Goal: Entertainment & Leisure: Browse casually

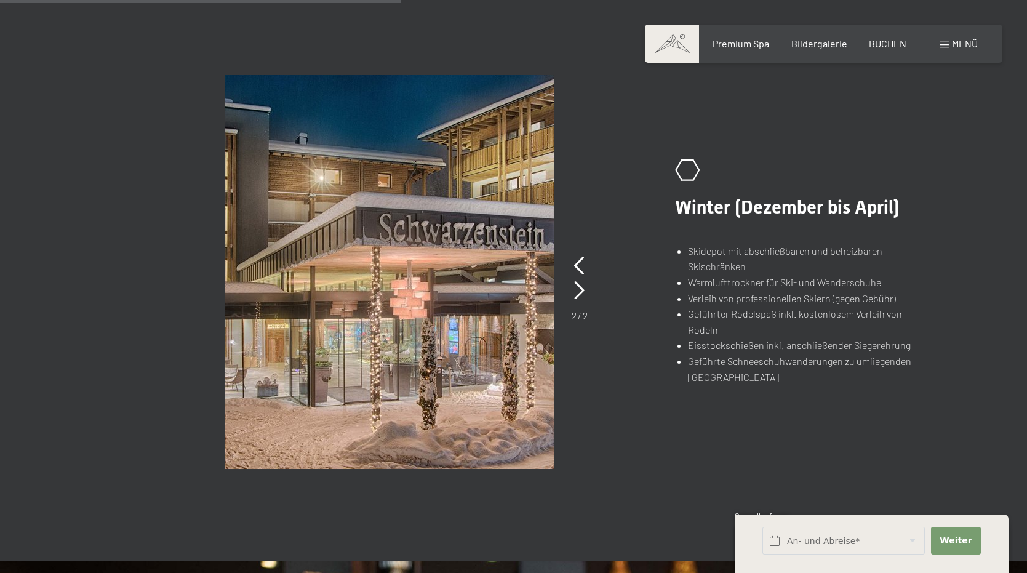
scroll to position [899, 0]
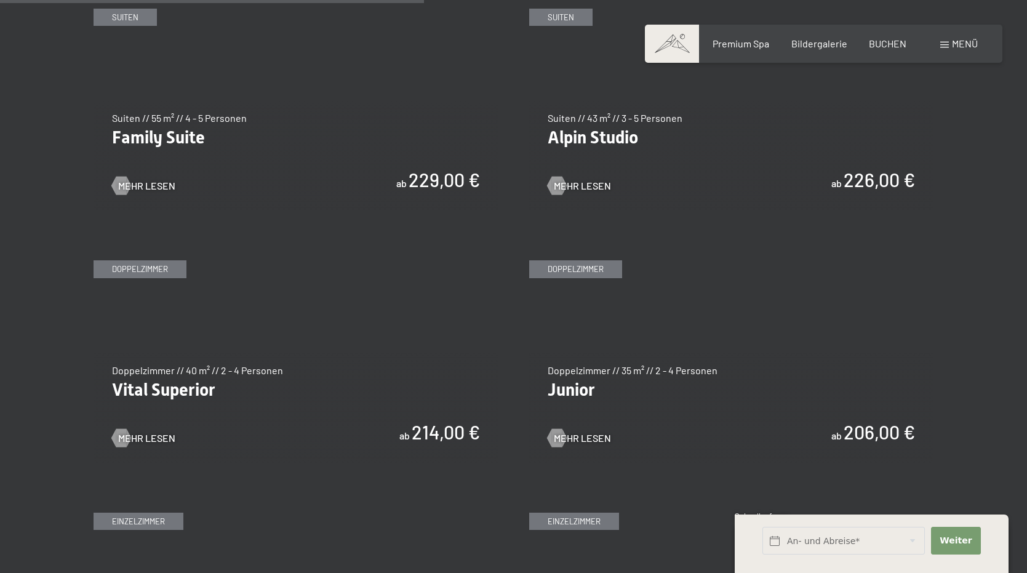
scroll to position [1594, 0]
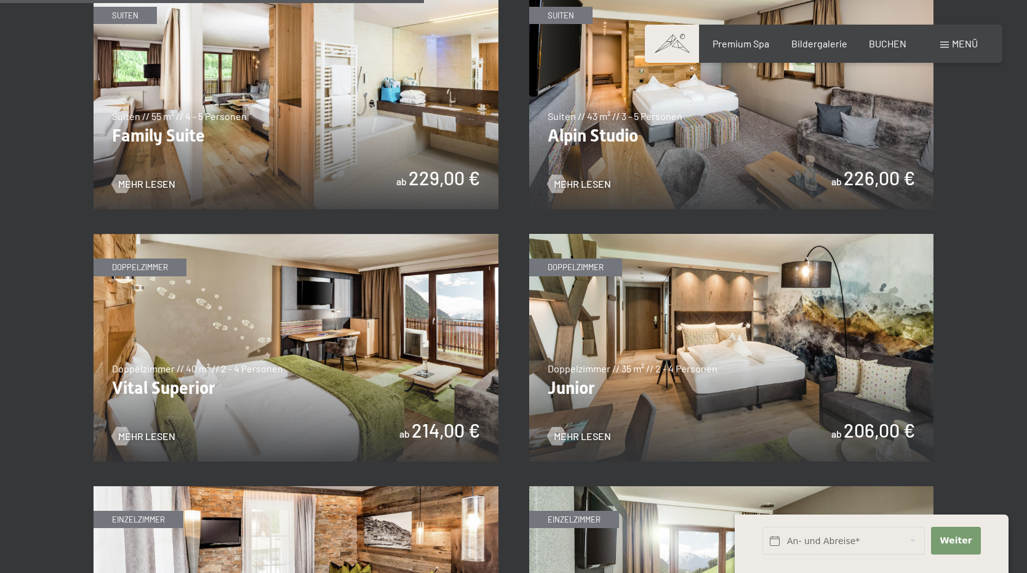
click at [145, 263] on img at bounding box center [296, 348] width 405 height 228
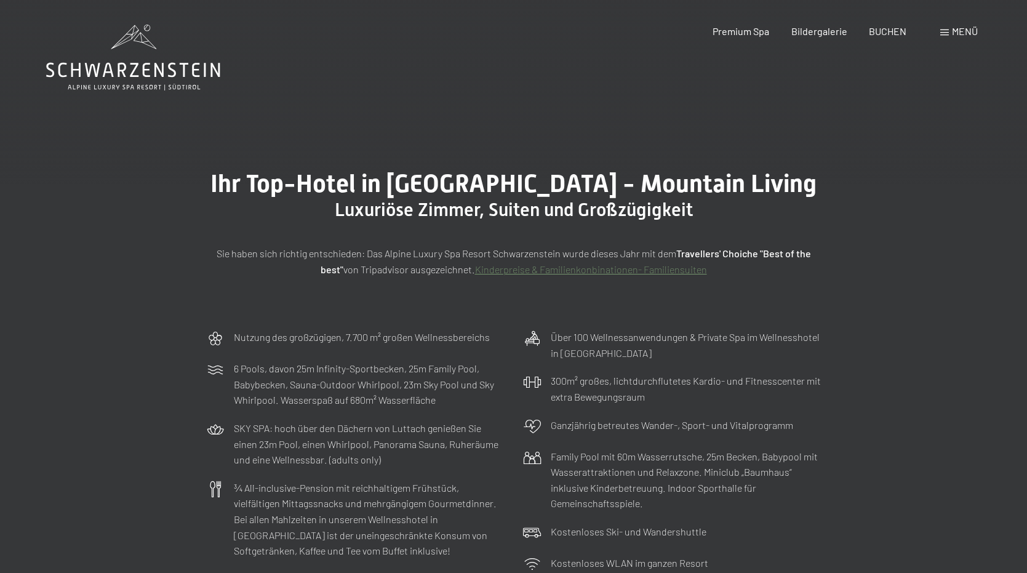
scroll to position [0, 0]
click at [819, 28] on span "Bildergalerie" at bounding box center [820, 29] width 56 height 12
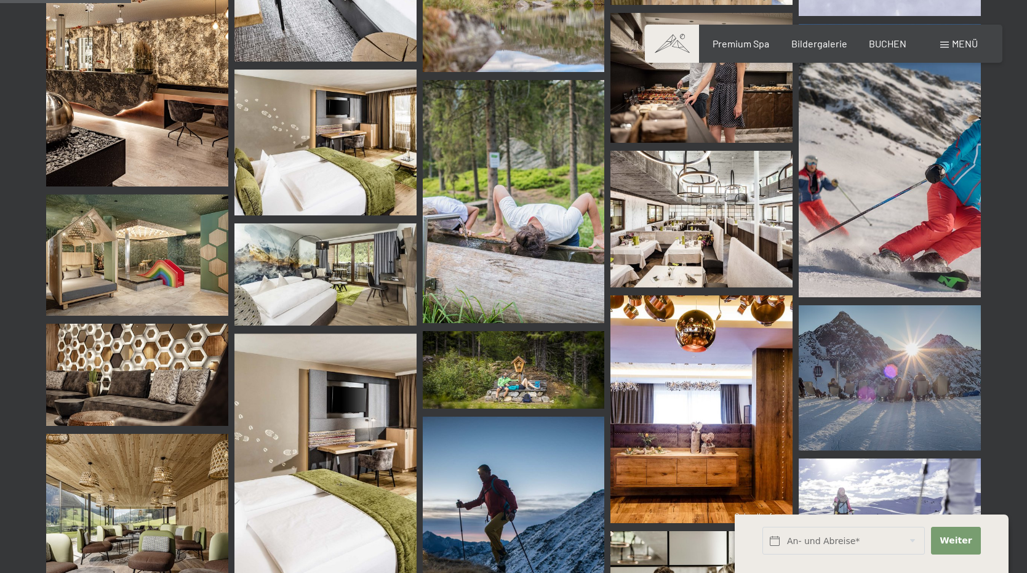
scroll to position [1868, 0]
click at [727, 227] on img at bounding box center [702, 218] width 182 height 137
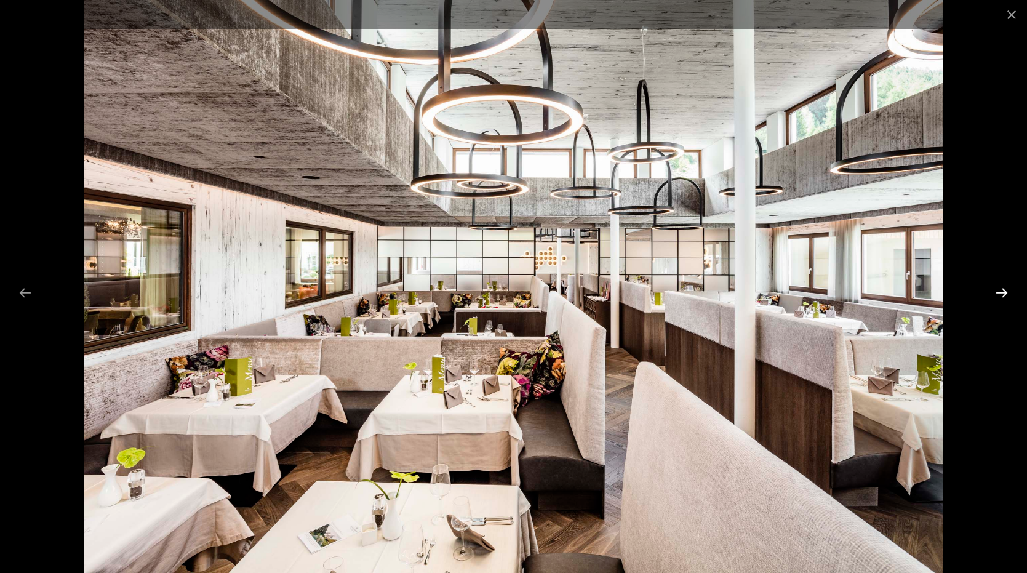
click at [1006, 290] on button "Next slide" at bounding box center [1002, 293] width 26 height 24
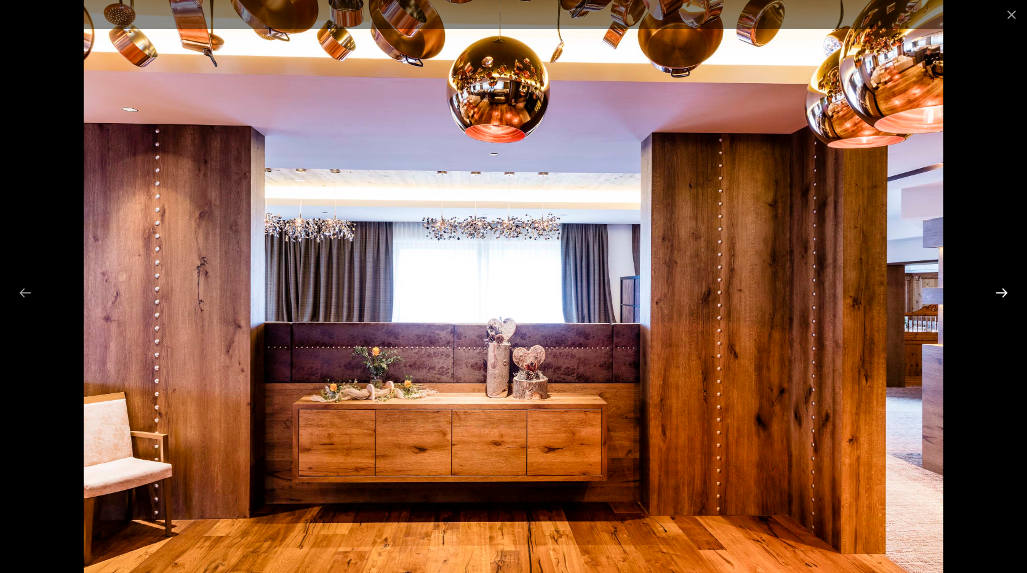
click at [1006, 291] on button "Next slide" at bounding box center [1002, 293] width 26 height 24
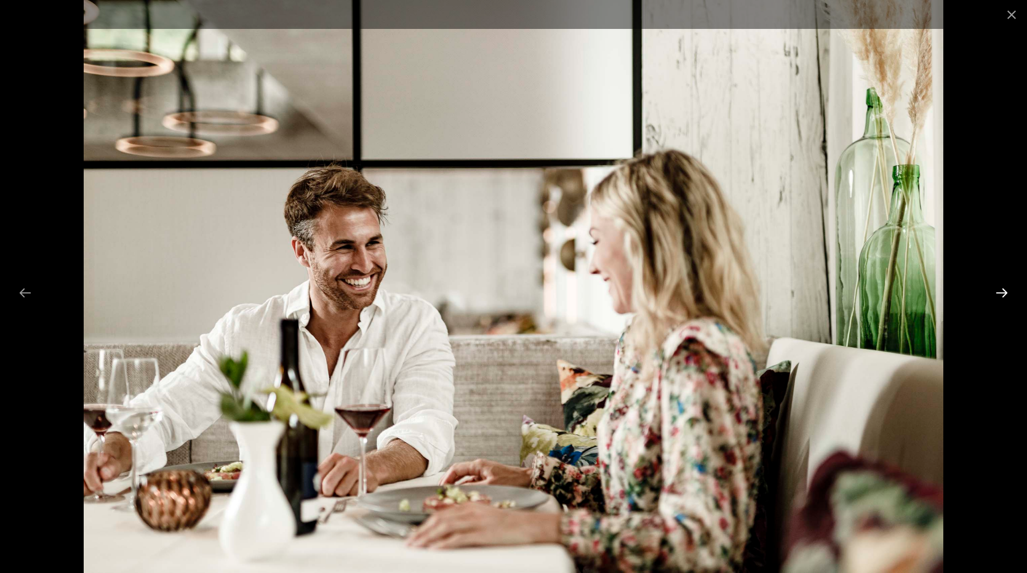
click at [1005, 292] on button "Next slide" at bounding box center [1002, 293] width 26 height 24
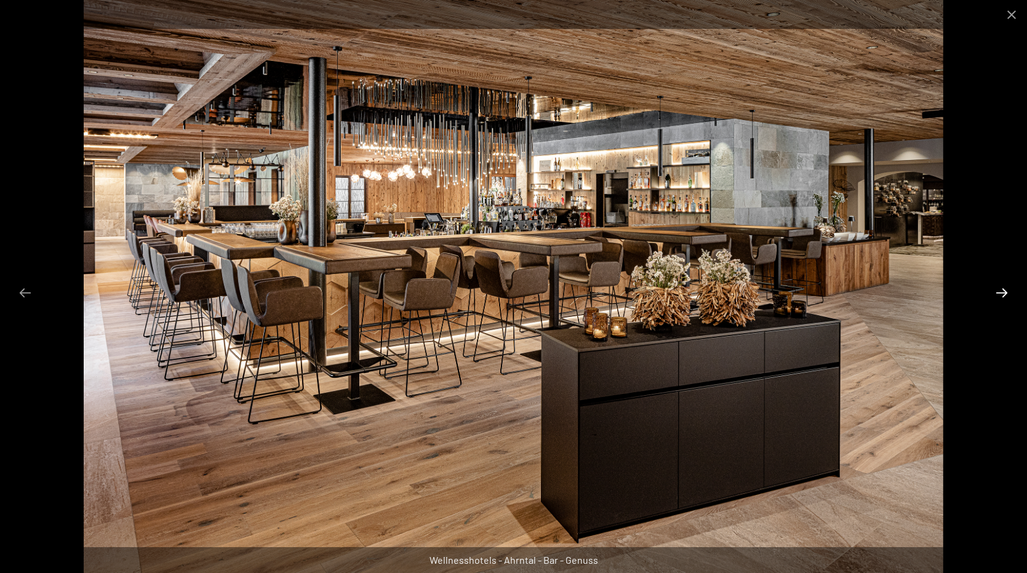
click at [1005, 292] on button "Next slide" at bounding box center [1002, 293] width 26 height 24
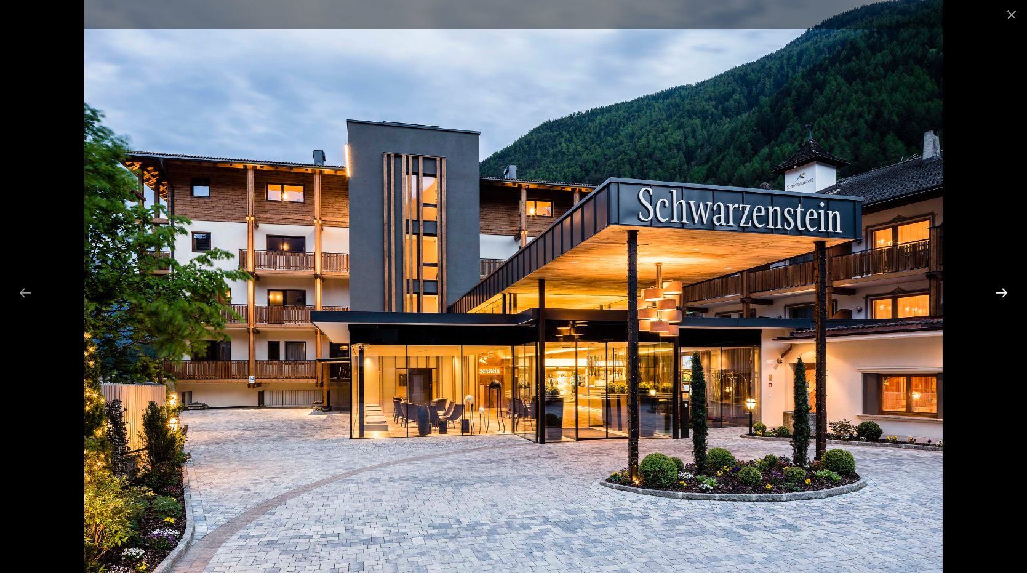
click at [1005, 292] on button "Next slide" at bounding box center [1002, 293] width 26 height 24
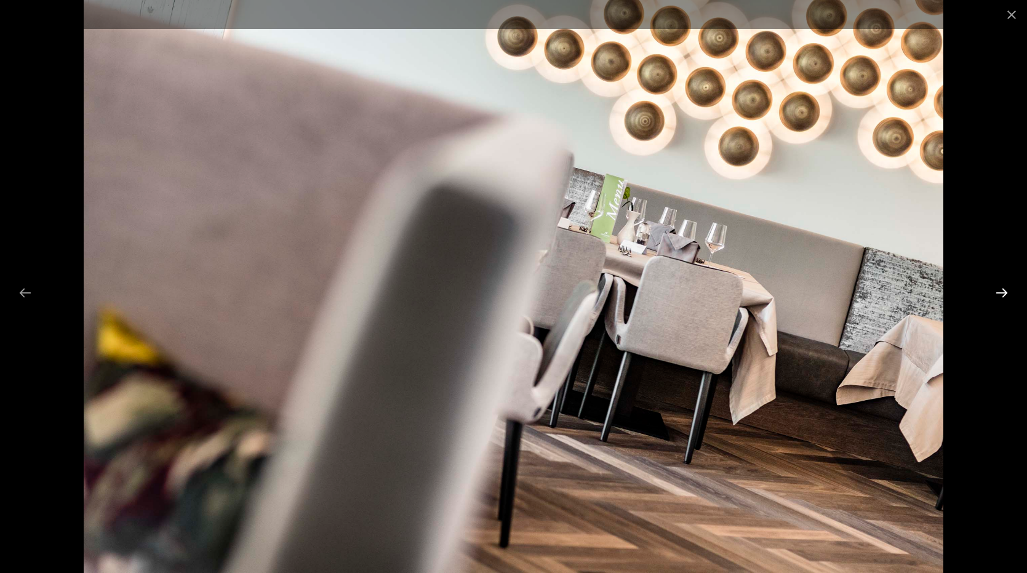
click at [1005, 292] on button "Next slide" at bounding box center [1002, 293] width 26 height 24
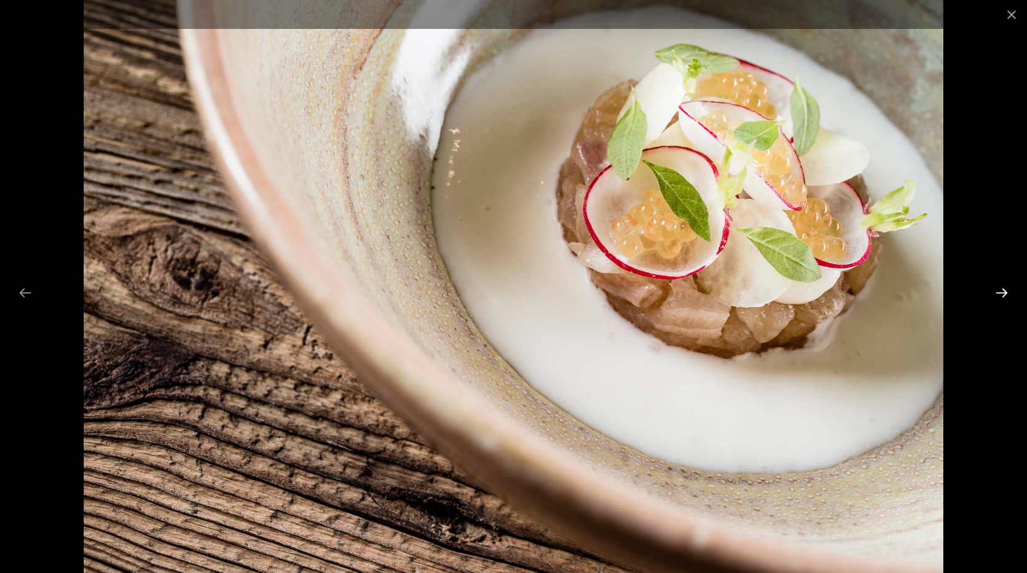
click at [1005, 292] on button "Next slide" at bounding box center [1002, 293] width 26 height 24
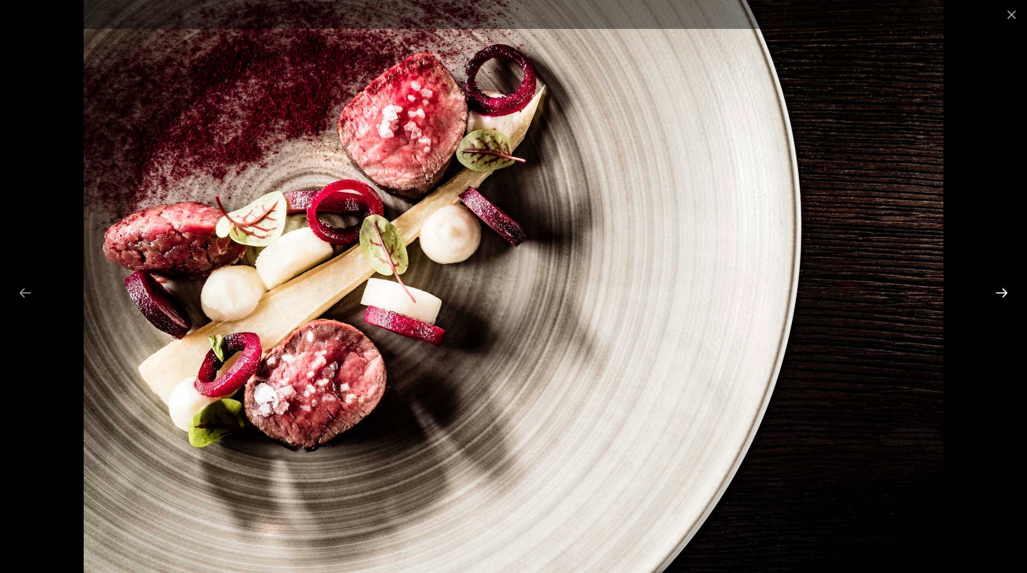
click at [1005, 293] on button "Next slide" at bounding box center [1002, 293] width 26 height 24
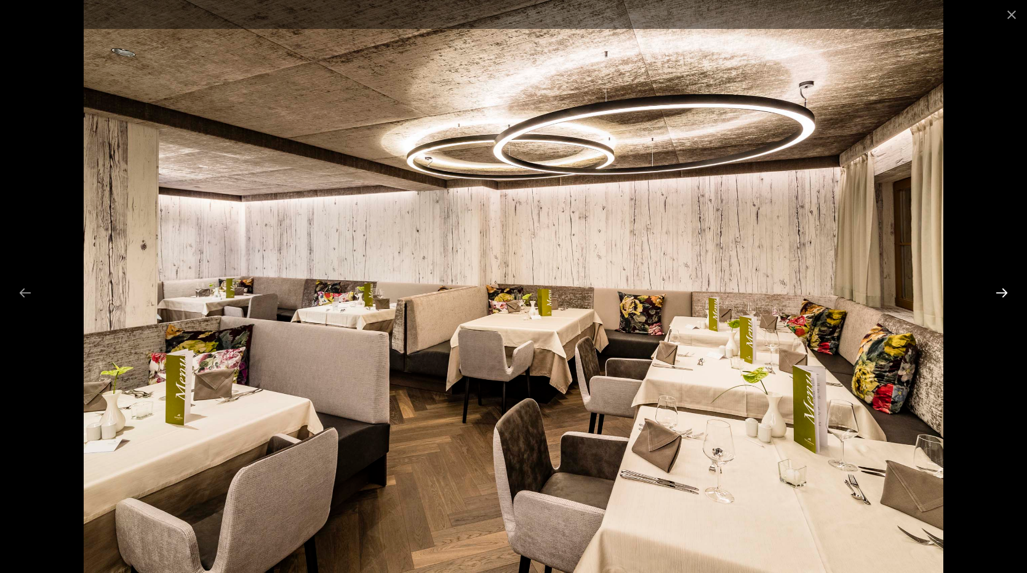
click at [1006, 292] on button "Next slide" at bounding box center [1002, 293] width 26 height 24
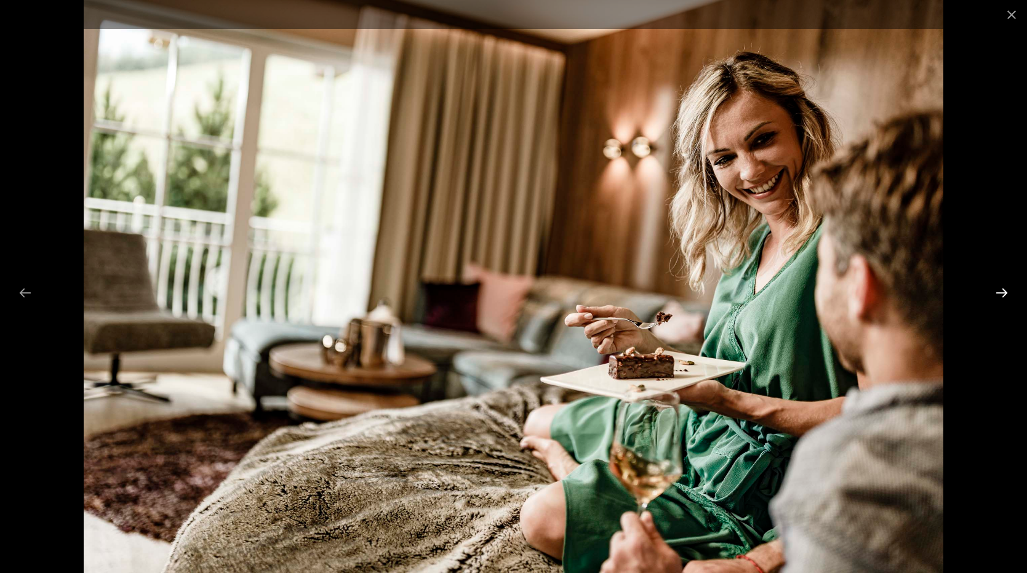
click at [1006, 292] on button "Next slide" at bounding box center [1002, 293] width 26 height 24
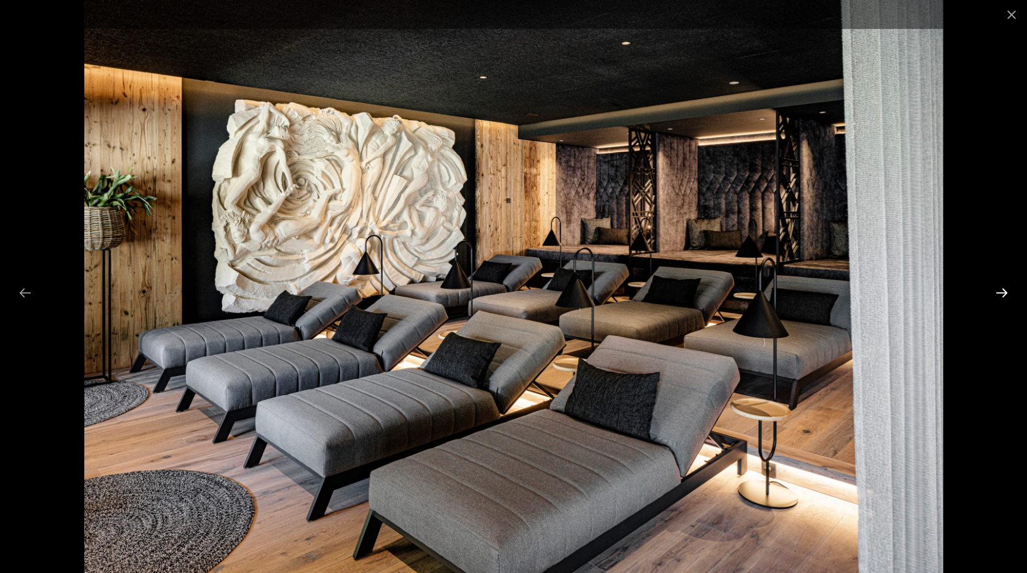
click at [1006, 292] on button "Next slide" at bounding box center [1002, 293] width 26 height 24
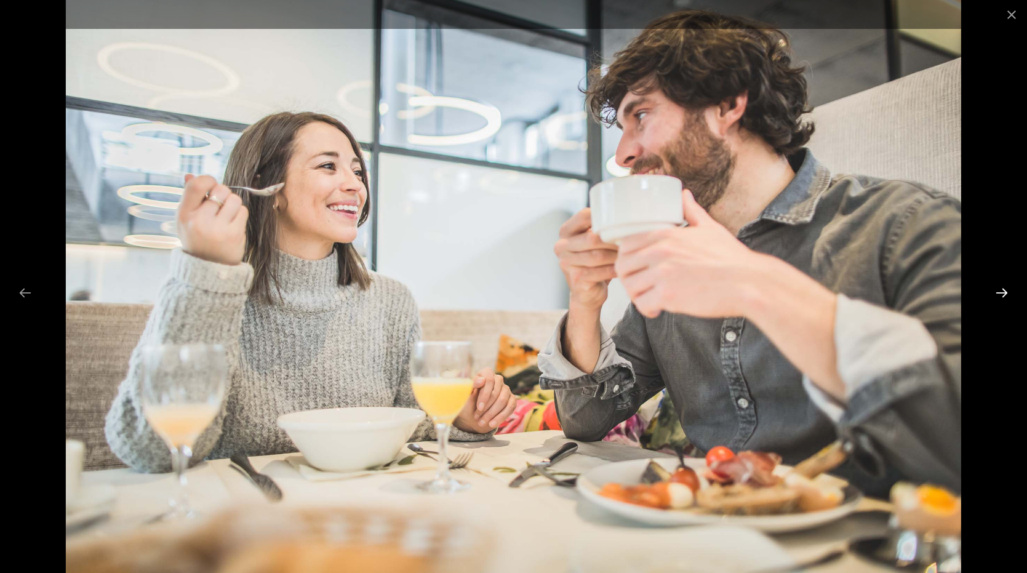
scroll to position [1850, 0]
click at [1006, 292] on button "Next slide" at bounding box center [1002, 293] width 26 height 24
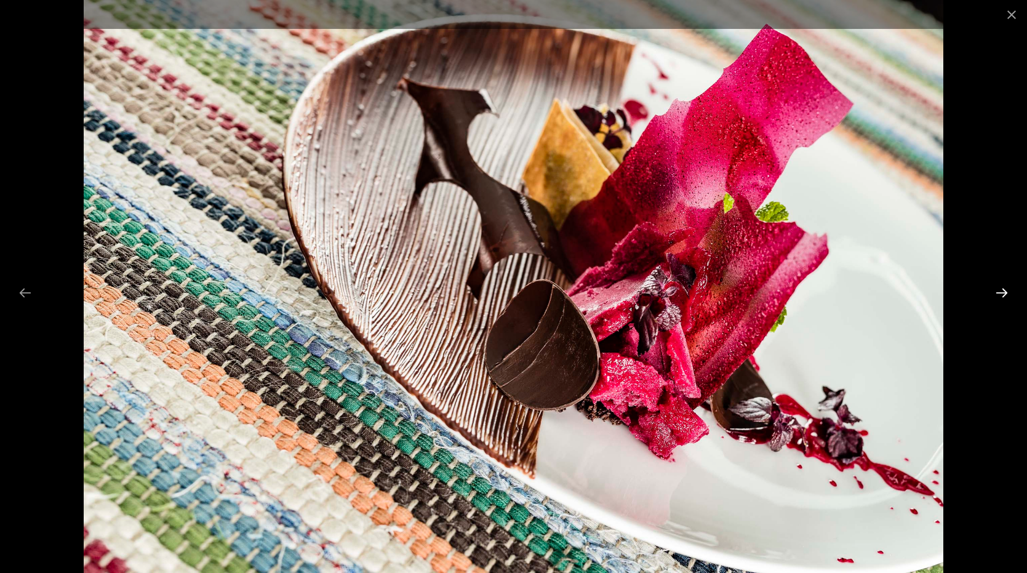
click at [1006, 292] on button "Next slide" at bounding box center [1002, 293] width 26 height 24
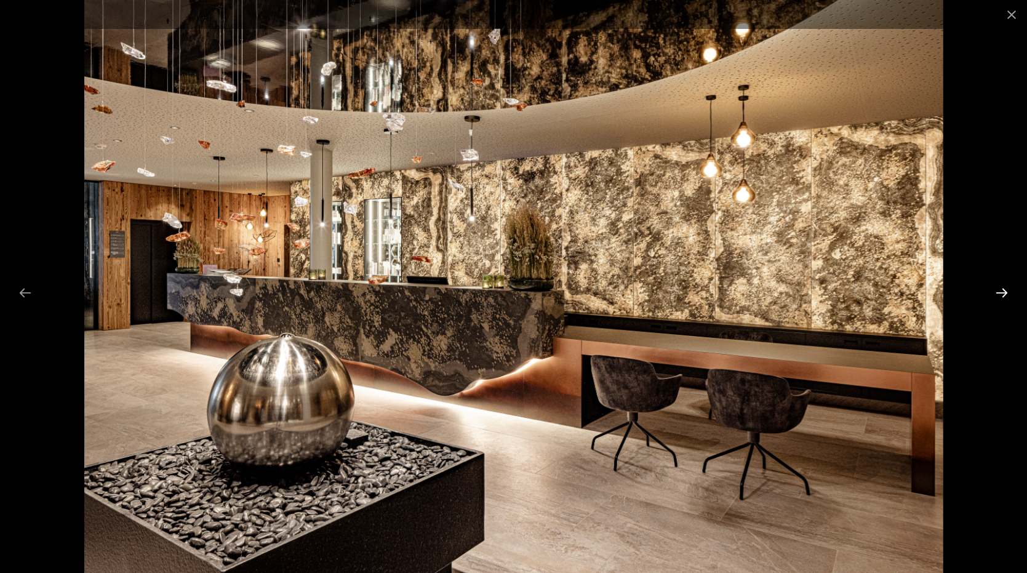
scroll to position [1838, 0]
click at [1006, 292] on button "Next slide" at bounding box center [1002, 293] width 26 height 24
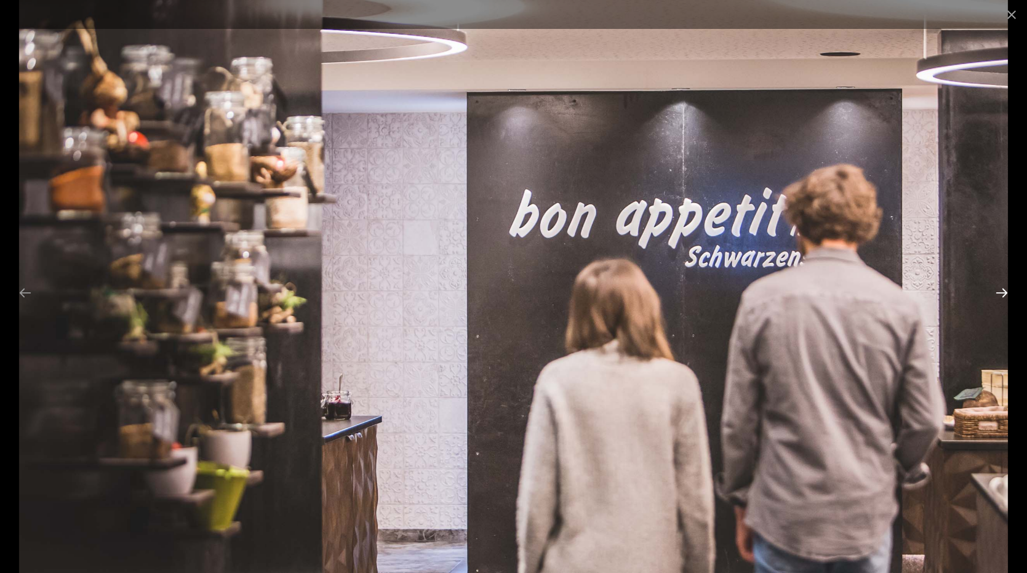
scroll to position [1836, 0]
click at [1006, 292] on button "Next slide" at bounding box center [1002, 293] width 26 height 24
